Goal: Information Seeking & Learning: Learn about a topic

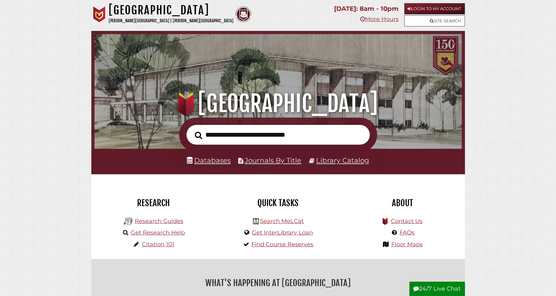
scroll to position [121, 364]
click at [213, 161] on link "Databases" at bounding box center [209, 160] width 44 height 8
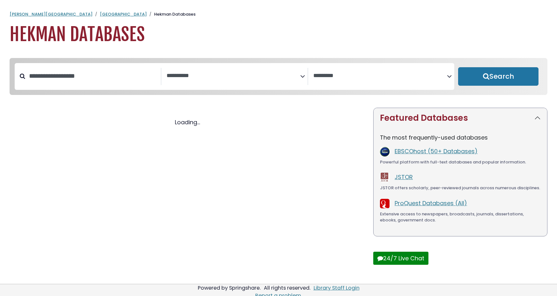
select select "Database Subject Filter"
select select "Database Vendors Filter"
select select "Database Subject Filter"
select select "Database Vendors Filter"
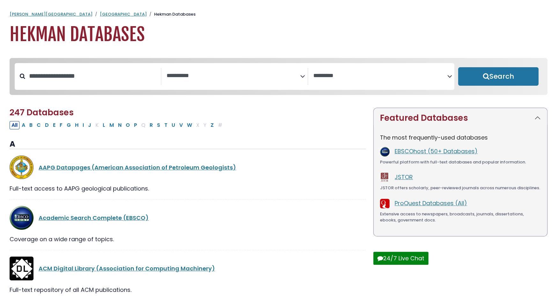
click at [286, 76] on textarea "Search" at bounding box center [234, 76] width 134 height 7
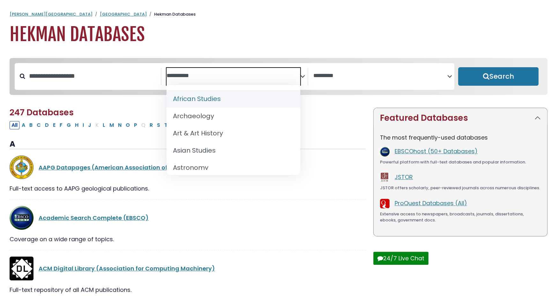
click at [294, 78] on textarea "Search" at bounding box center [234, 76] width 134 height 7
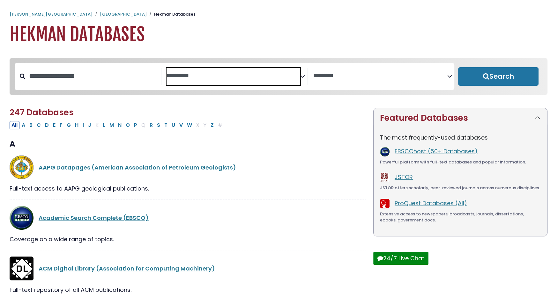
click at [294, 78] on textarea "Search" at bounding box center [234, 76] width 134 height 7
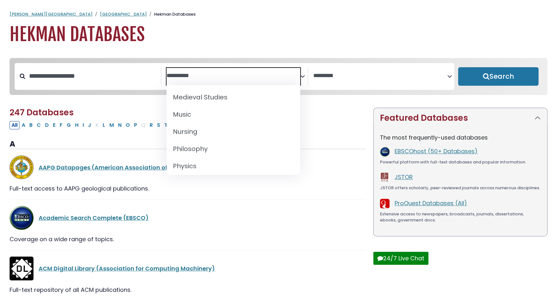
scroll to position [486, 0]
select select "*****"
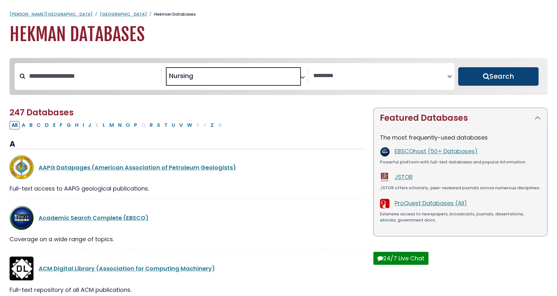
click at [492, 79] on button "Search" at bounding box center [498, 76] width 80 height 19
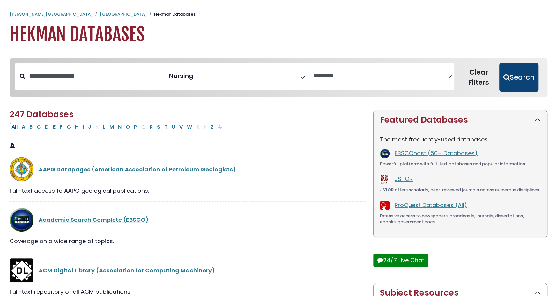
select select "Database Vendors Filter"
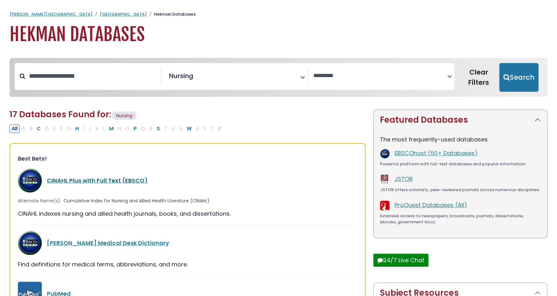
click at [93, 178] on link "CINAHL Plus with Full Text (EBSCO)" at bounding box center [97, 181] width 101 height 8
select select "Database Vendors Filter"
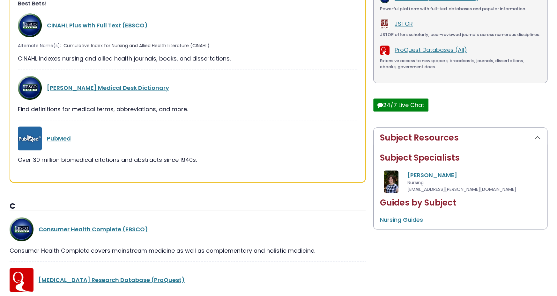
scroll to position [165, 0]
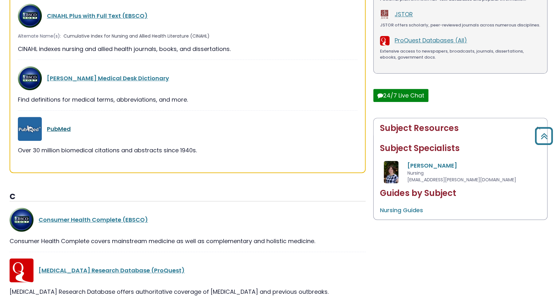
click at [60, 128] on link "PubMed" at bounding box center [59, 129] width 24 height 8
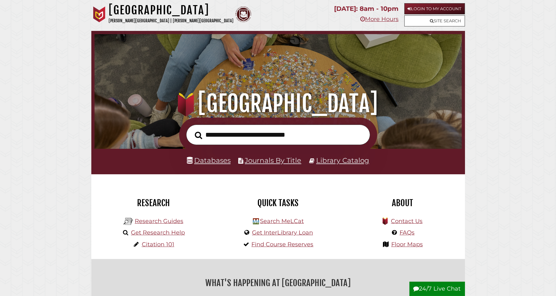
scroll to position [121, 364]
click at [221, 162] on link "Databases" at bounding box center [209, 160] width 44 height 8
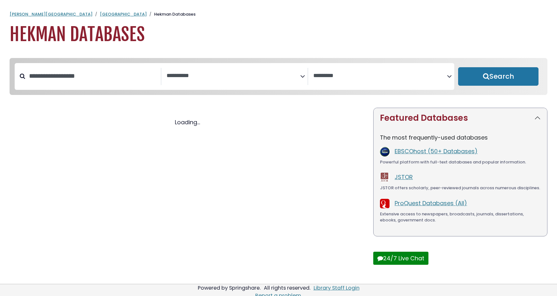
select select "Database Subject Filter"
select select "Database Vendors Filter"
select select "Database Subject Filter"
select select "Database Vendors Filter"
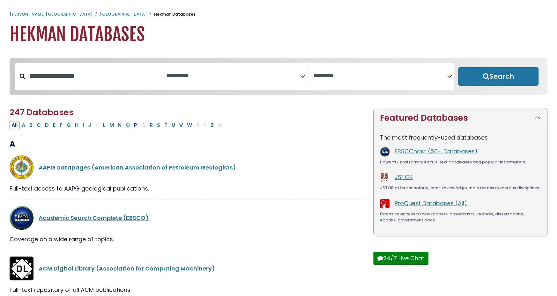
click at [132, 129] on button "P" at bounding box center [135, 125] width 7 height 8
select select "Database Subject Filter"
select select "Database Vendors Filter"
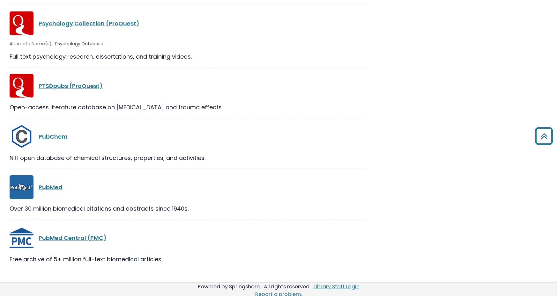
scroll to position [1094, 0]
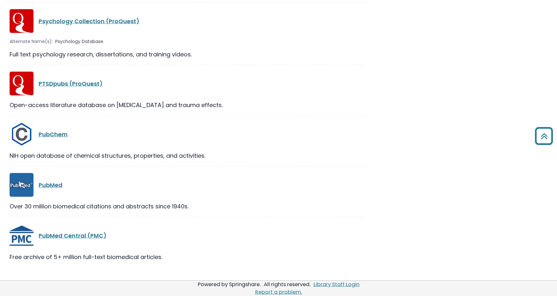
click at [85, 207] on div "Over 30 million biomedical citations and abstracts since 1940s." at bounding box center [188, 206] width 356 height 9
click at [61, 234] on link "PubMed Central (PMC)" at bounding box center [73, 236] width 68 height 8
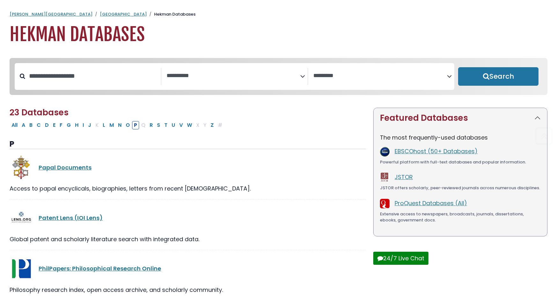
select select "Database Subject Filter"
select select "Database Vendors Filter"
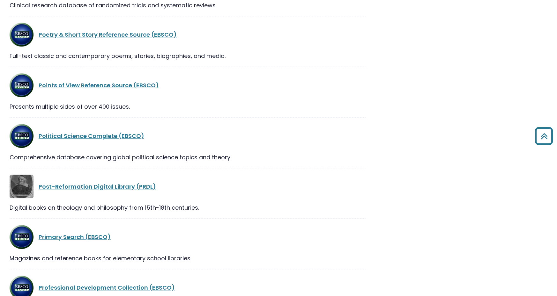
scroll to position [62, 0]
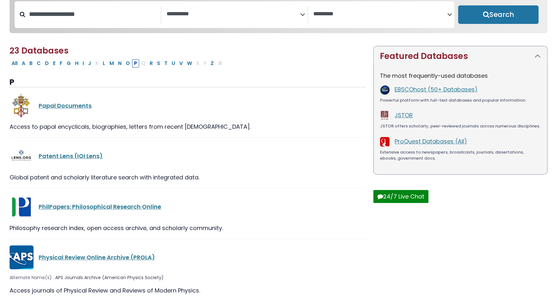
click at [297, 10] on span "Search filters" at bounding box center [234, 13] width 134 height 8
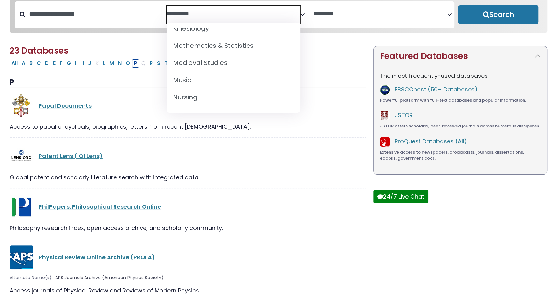
scroll to position [459, 0]
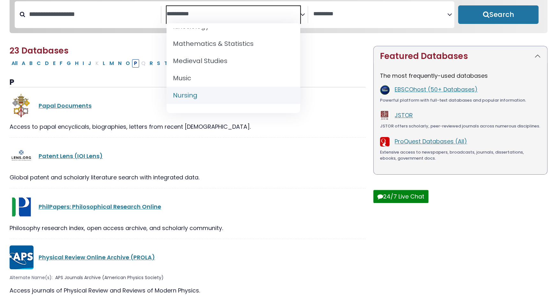
select select "*****"
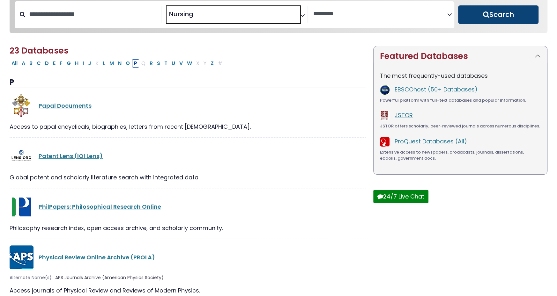
click at [477, 11] on button "Search" at bounding box center [498, 14] width 80 height 19
select select "Database Vendors Filter"
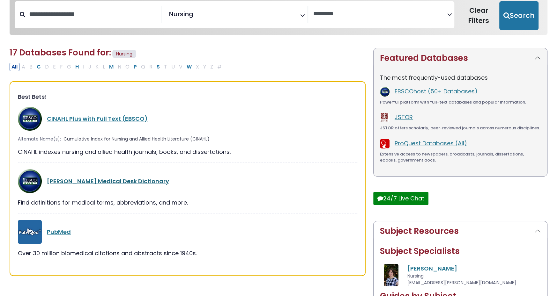
click at [101, 180] on link "[PERSON_NAME] Medical Desk Dictionary" at bounding box center [108, 181] width 122 height 8
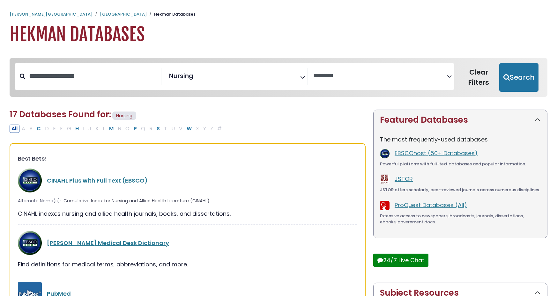
select select "Database Vendors Filter"
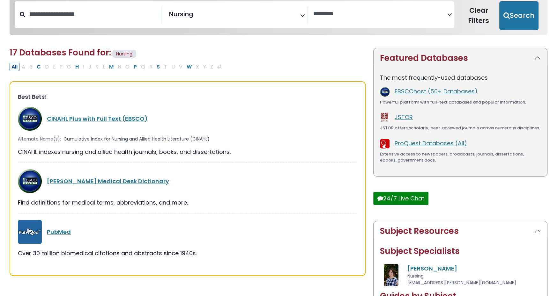
scroll to position [239, 0]
click at [102, 116] on link "CINAHL Plus with Full Text (EBSCO)" at bounding box center [97, 119] width 101 height 8
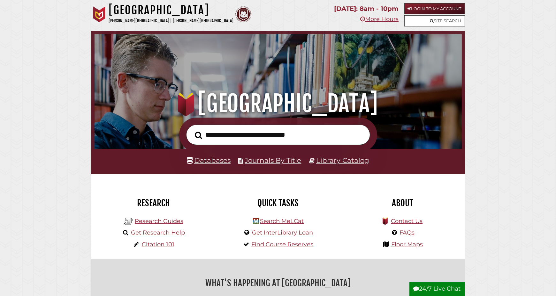
scroll to position [121, 364]
click at [266, 145] on input "text" at bounding box center [278, 135] width 184 height 21
type input "**********"
click at [192, 130] on button "Search" at bounding box center [199, 135] width 14 height 11
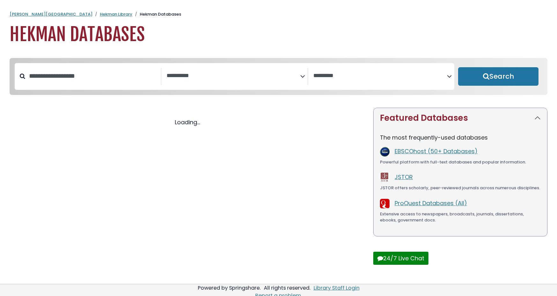
select select "Database Subject Filter"
select select "Database Vendors Filter"
select select "Database Subject Filter"
select select "Database Vendors Filter"
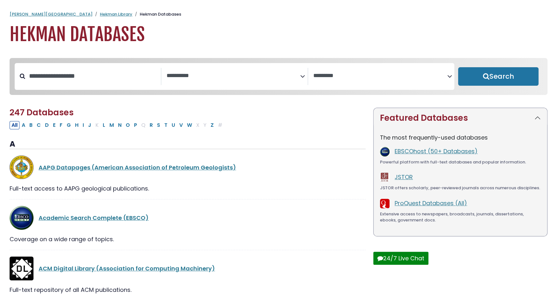
click at [302, 76] on icon "Search filters" at bounding box center [302, 76] width 5 height 10
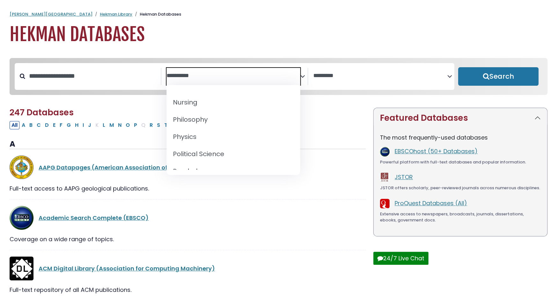
scroll to position [501, 0]
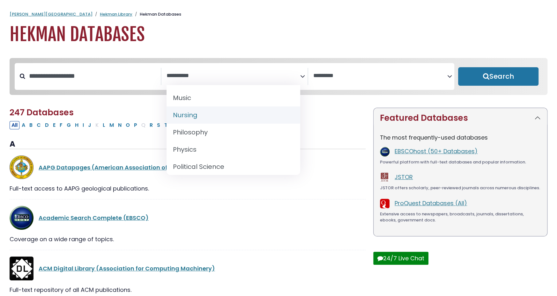
select select "*****"
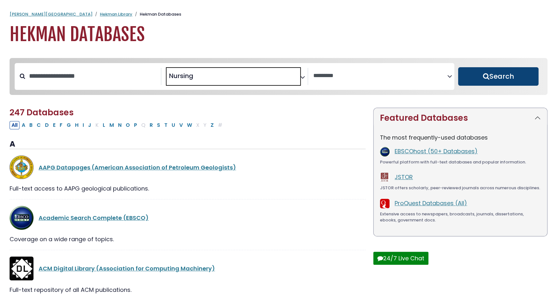
click at [479, 76] on button "Search" at bounding box center [498, 76] width 80 height 19
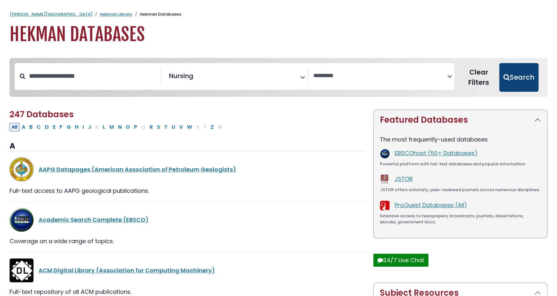
select select "Database Vendors Filter"
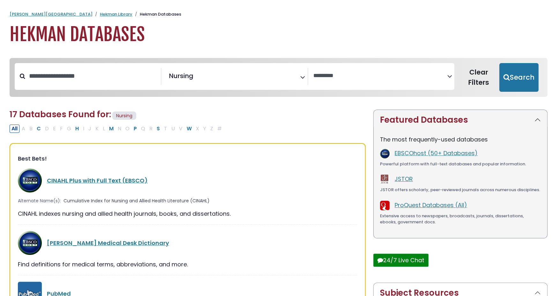
click at [79, 185] on div "CINAHL Plus with Full Text (EBSCO)" at bounding box center [188, 181] width 340 height 24
click at [82, 175] on div "CINAHL Plus with Full Text (EBSCO)" at bounding box center [188, 181] width 340 height 24
click at [81, 181] on link "CINAHL Plus with Full Text (EBSCO)" at bounding box center [97, 181] width 101 height 8
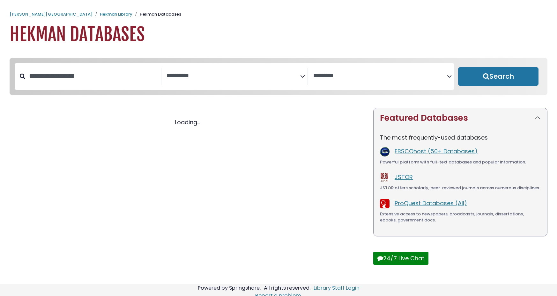
select select "Database Subject Filter"
select select "Database Vendors Filter"
select select "Database Subject Filter"
select select "Database Vendors Filter"
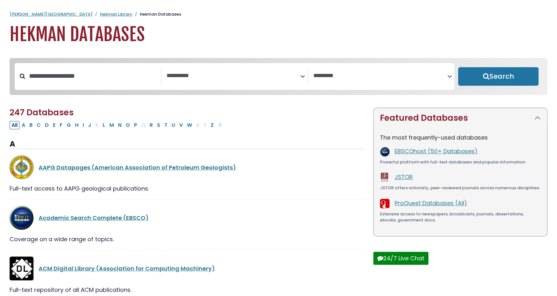
click at [243, 78] on textarea "Search" at bounding box center [234, 76] width 134 height 7
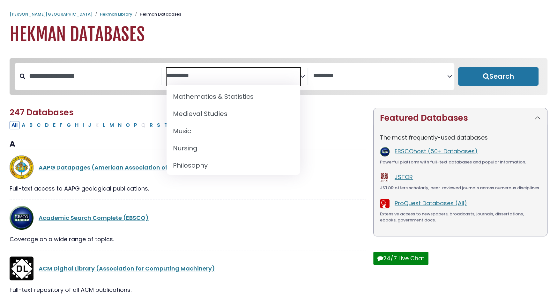
scroll to position [477, 0]
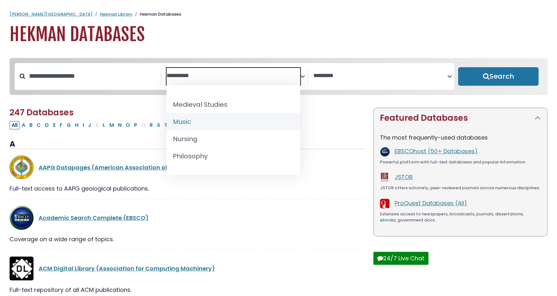
select select "*****"
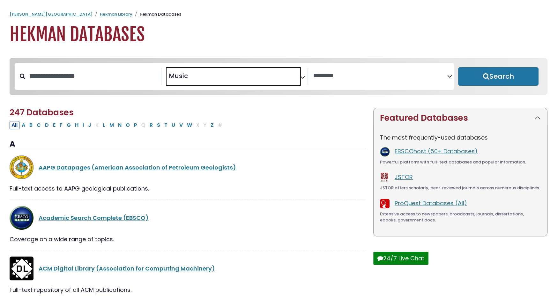
scroll to position [231, 0]
click at [302, 79] on icon "Search filters" at bounding box center [302, 76] width 5 height 10
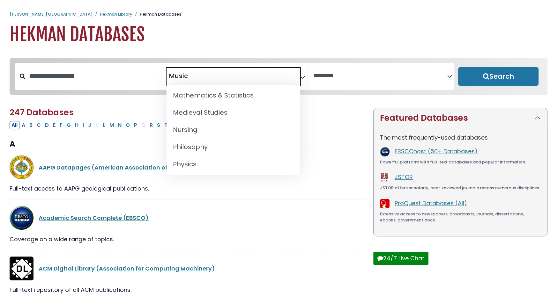
scroll to position [504, 0]
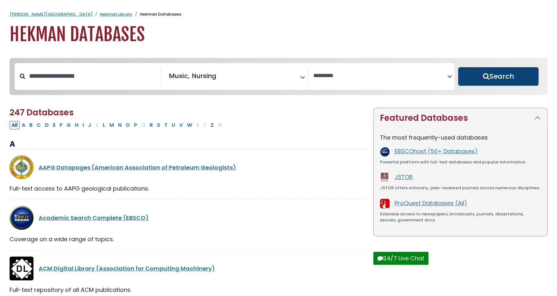
click at [494, 79] on button "Search" at bounding box center [498, 76] width 80 height 19
select select "Database Vendors Filter"
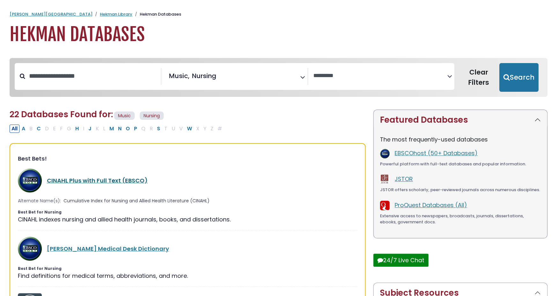
click at [73, 183] on link "CINAHL Plus with Full Text (EBSCO)" at bounding box center [97, 181] width 101 height 8
click at [75, 175] on div "CINAHL Plus with Full Text (EBSCO)" at bounding box center [188, 181] width 340 height 24
click at [72, 182] on link "CINAHL Plus with Full Text (EBSCO)" at bounding box center [97, 181] width 101 height 8
